Goal: Transaction & Acquisition: Purchase product/service

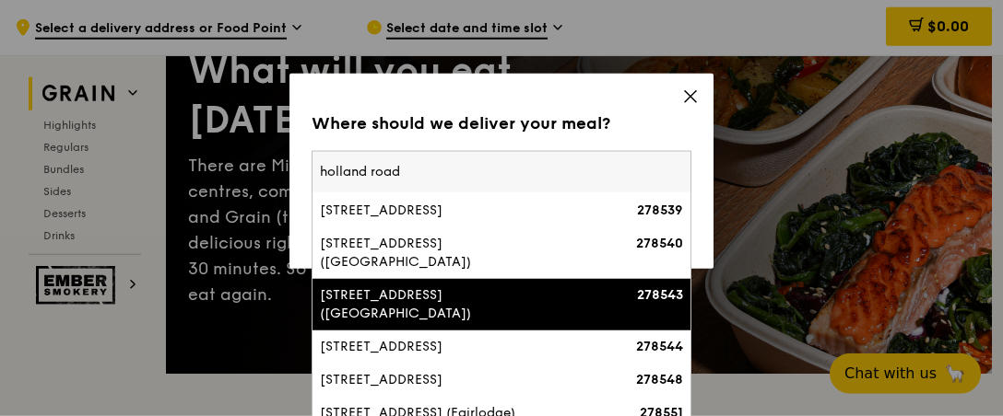
scroll to position [237, 0]
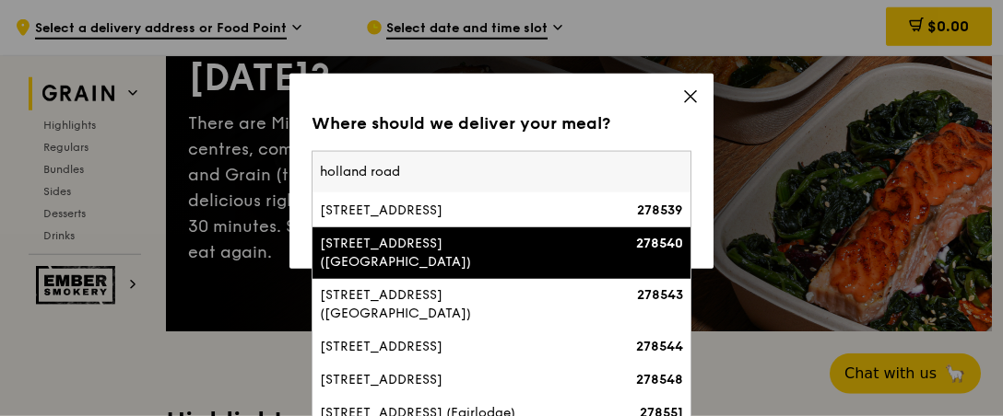
click at [320, 176] on input "holland road" at bounding box center [501, 172] width 378 height 41
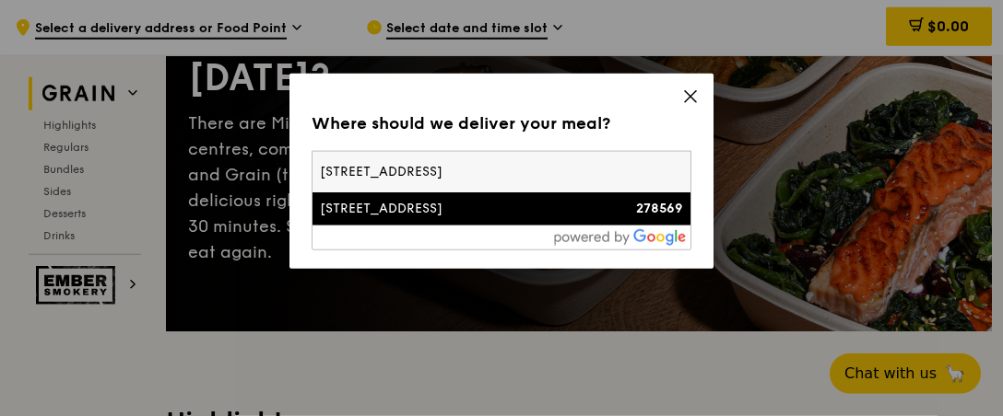
type input "[STREET_ADDRESS]"
click at [406, 206] on div "[STREET_ADDRESS]" at bounding box center [456, 209] width 273 height 18
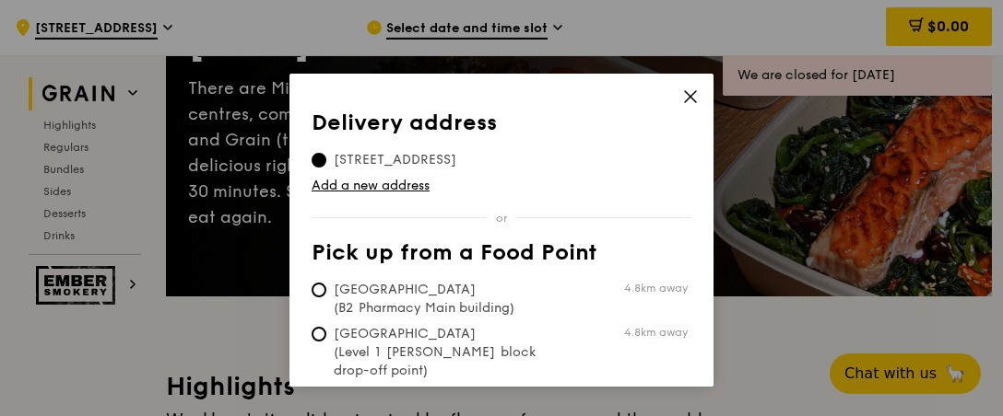
click at [413, 162] on span "[STREET_ADDRESS]" at bounding box center [394, 160] width 167 height 18
click at [326, 162] on input "[STREET_ADDRESS]" at bounding box center [318, 160] width 15 height 15
click at [680, 96] on div "Delivery address Pick up from a Food Point Delivery address [STREET_ADDRESS] Ad…" at bounding box center [501, 230] width 424 height 313
click at [692, 96] on icon at bounding box center [690, 96] width 17 height 17
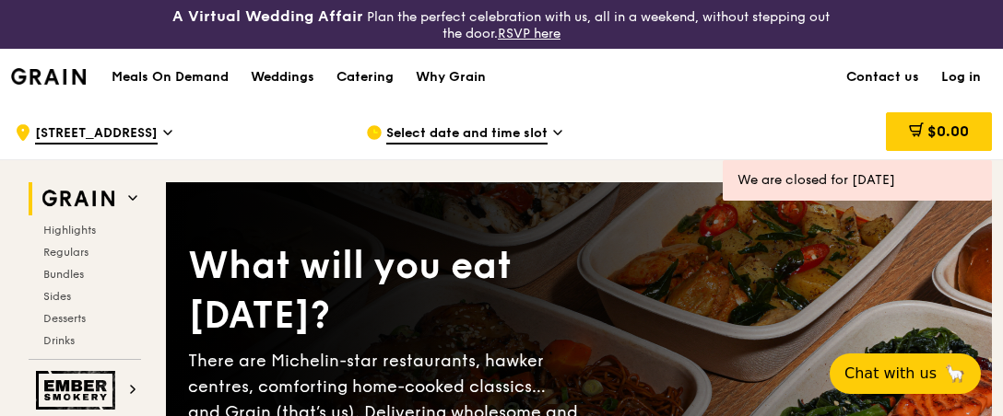
click at [148, 134] on div ".cls-1 { fill: none; stroke: #fff; stroke-linecap: round; stroke-linejoin: roun…" at bounding box center [176, 132] width 322 height 55
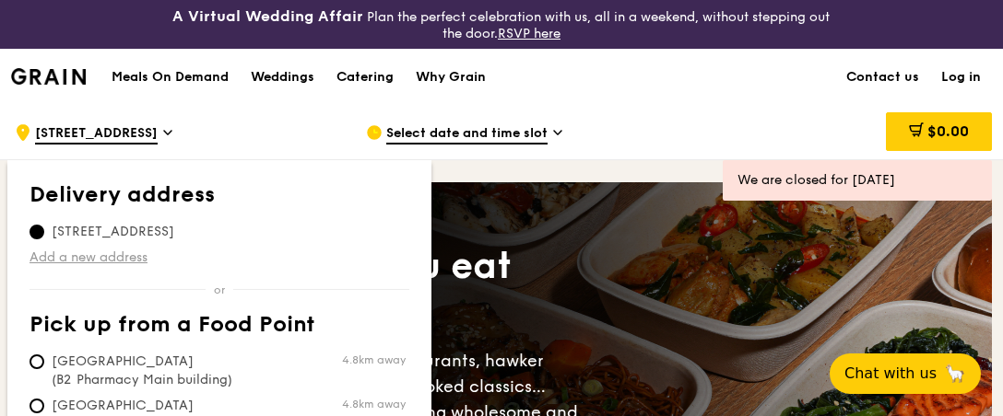
click at [109, 253] on link "Add a new address" at bounding box center [219, 258] width 380 height 18
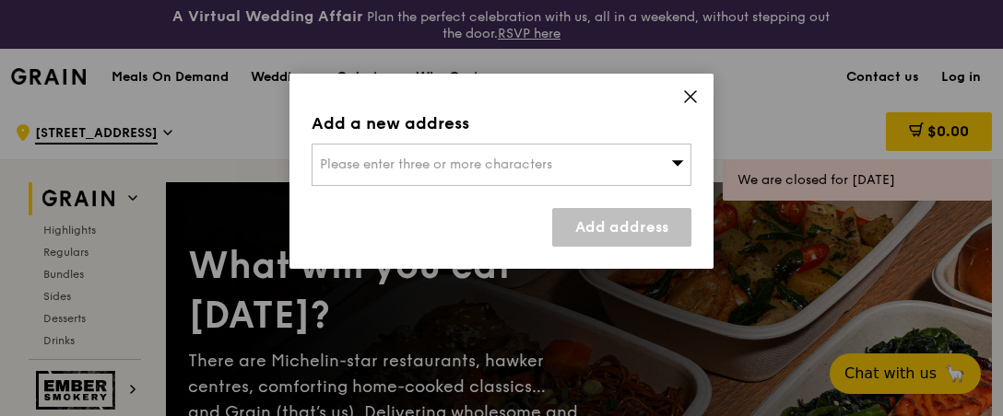
click at [475, 170] on span "Please enter three or more characters" at bounding box center [436, 165] width 232 height 16
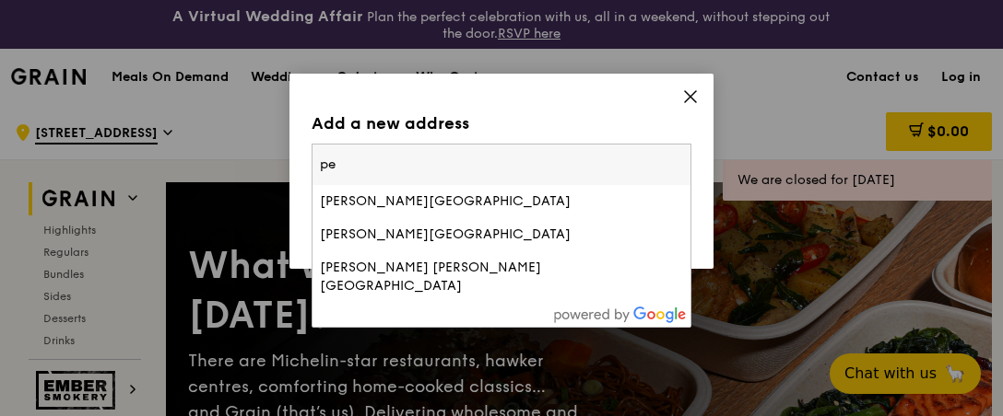
type input "p"
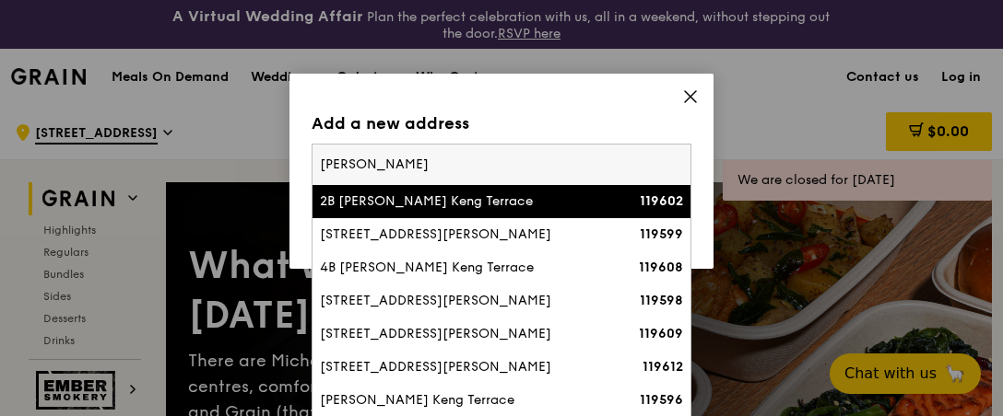
click at [320, 161] on input "[PERSON_NAME]" at bounding box center [501, 165] width 378 height 41
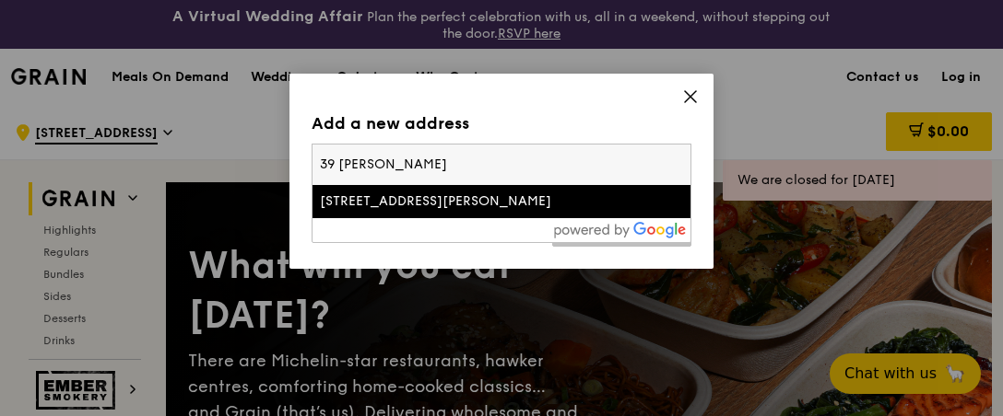
drag, startPoint x: 332, startPoint y: 166, endPoint x: 311, endPoint y: 168, distance: 20.4
click at [312, 168] on input "39 [PERSON_NAME]" at bounding box center [501, 165] width 378 height 41
type input "29 [PERSON_NAME]"
click at [474, 205] on div "[STREET_ADDRESS][PERSON_NAME]" at bounding box center [456, 202] width 273 height 18
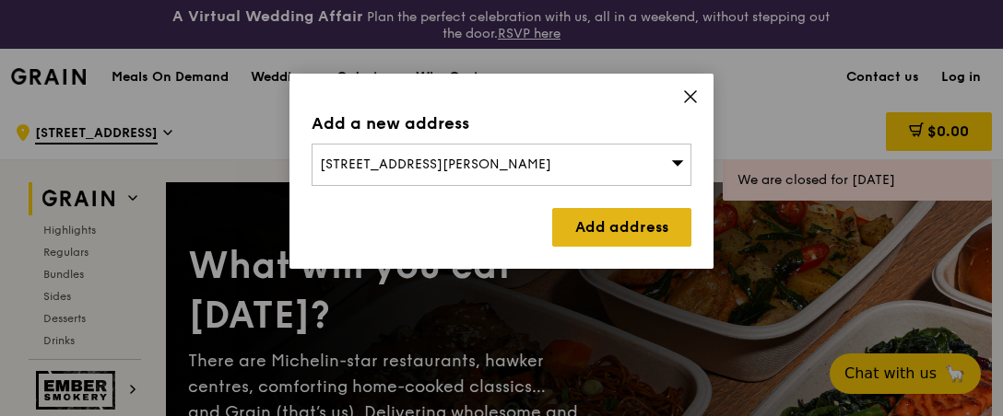
click at [628, 223] on link "Add address" at bounding box center [621, 227] width 139 height 39
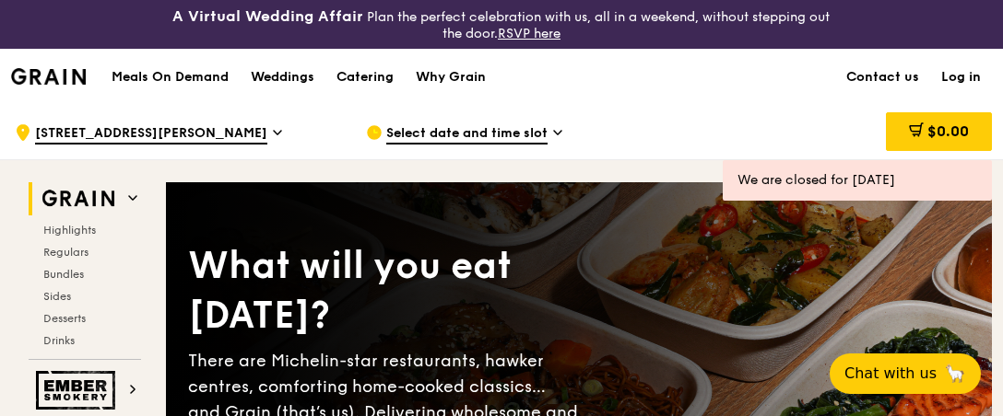
scroll to position [18, 0]
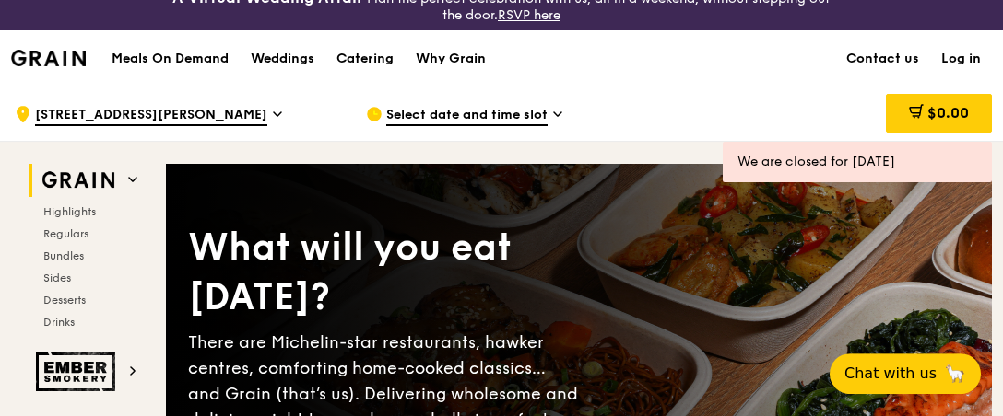
click at [273, 111] on icon at bounding box center [277, 114] width 9 height 17
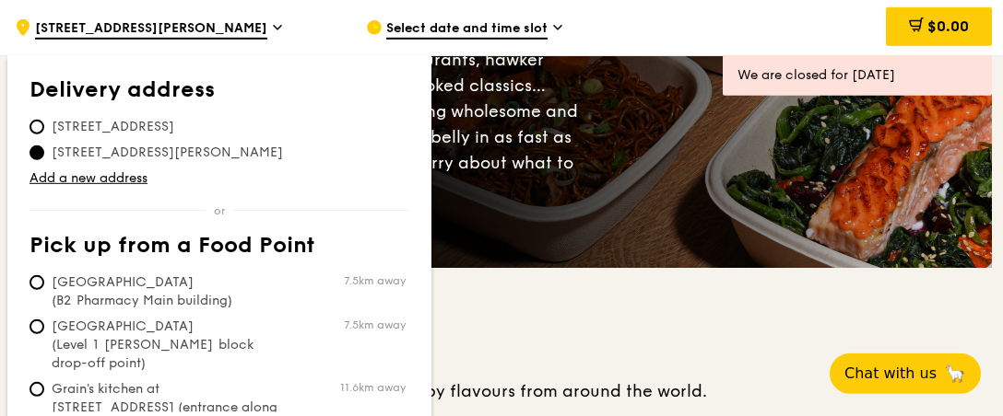
scroll to position [5, 0]
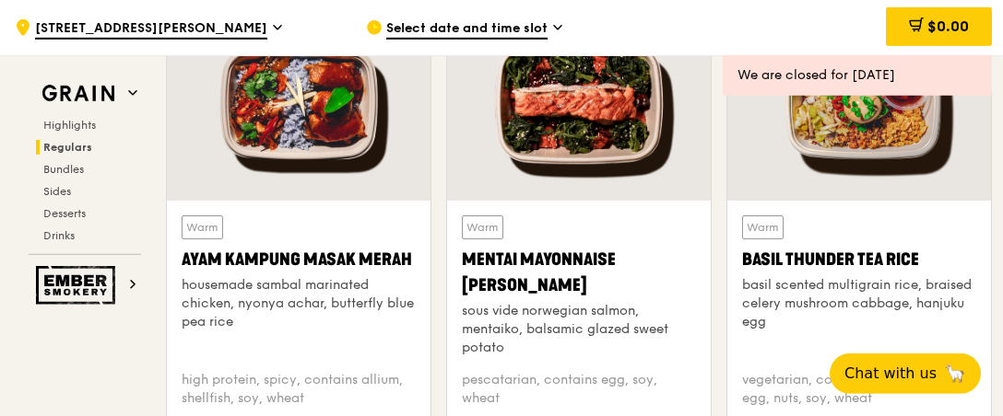
scroll to position [1719, 0]
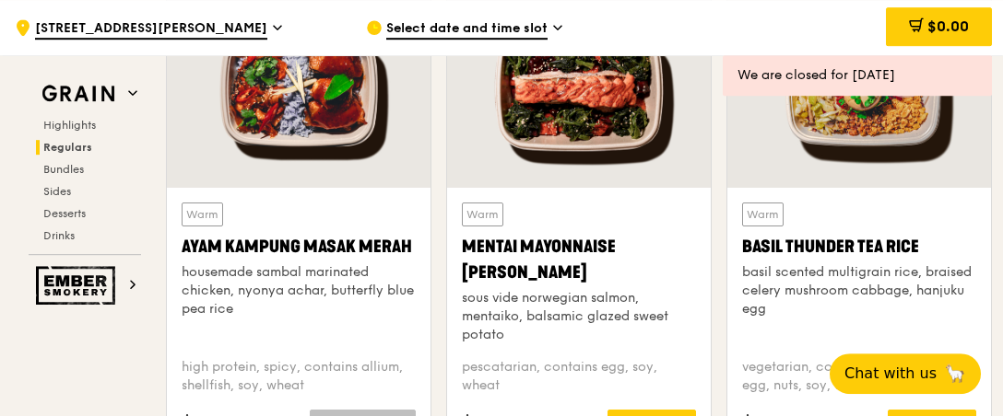
click at [862, 264] on div "basil scented multigrain rice, braised celery mushroom cabbage, hanjuku egg" at bounding box center [859, 291] width 234 height 55
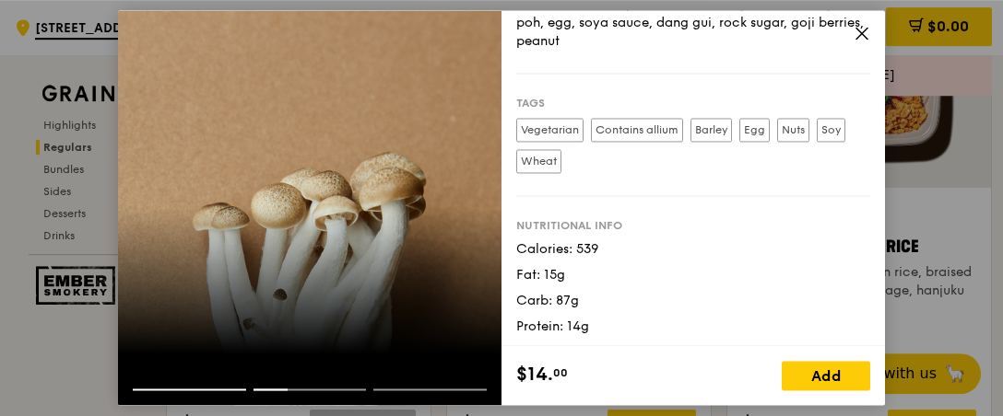
scroll to position [346, 0]
